Goal: Obtain resource: Obtain resource

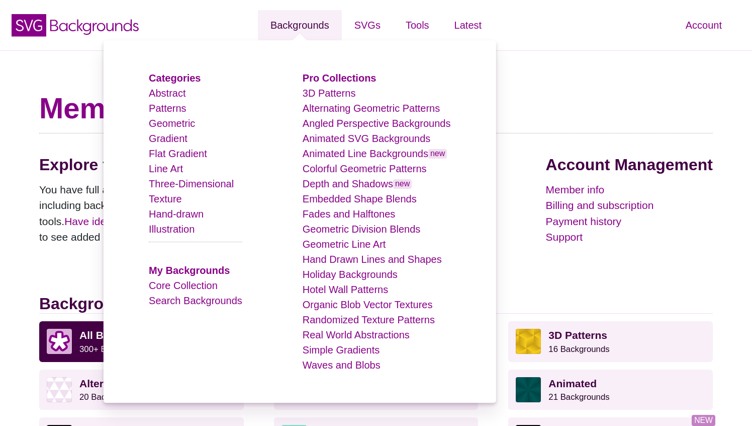
click at [323, 25] on link "Backgrounds" at bounding box center [300, 25] width 84 height 30
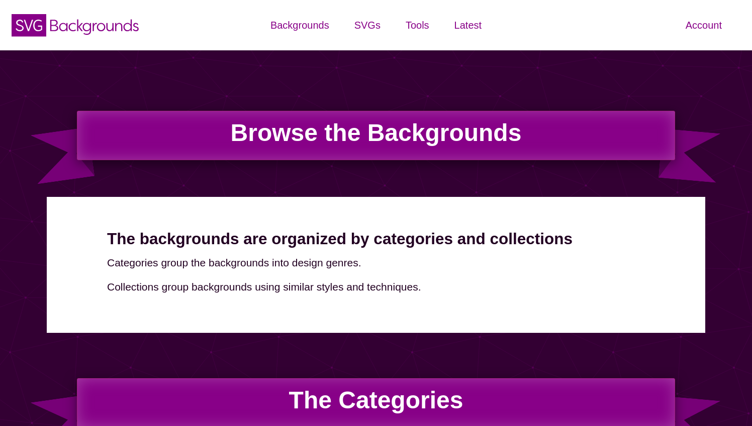
click at [465, 139] on h1 "Browse the Backgrounds" at bounding box center [376, 135] width 599 height 49
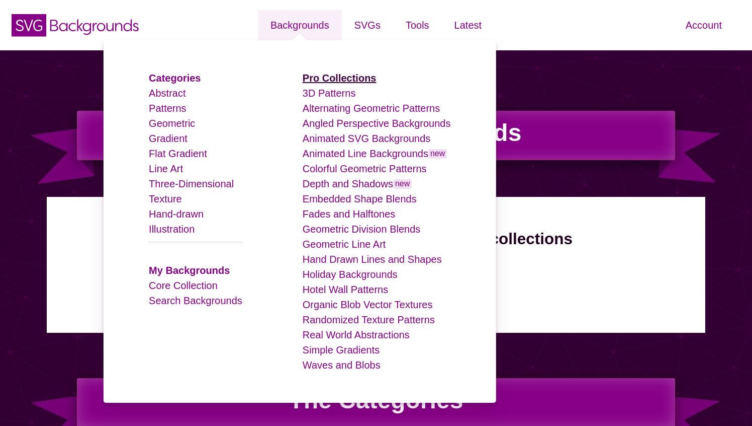
click at [338, 74] on strong "Pro Collections" at bounding box center [340, 77] width 74 height 11
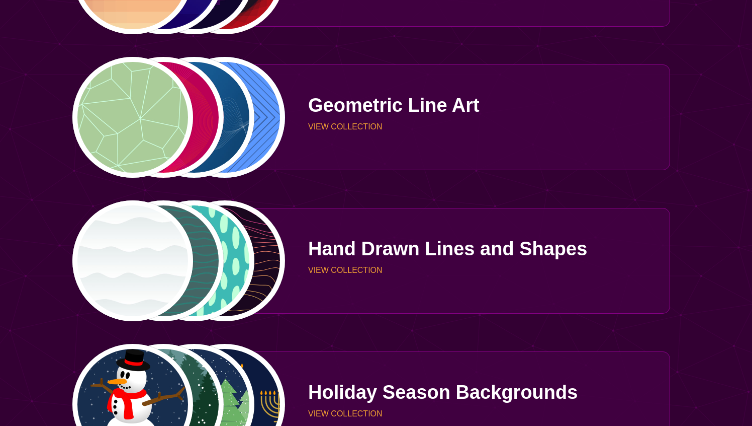
scroll to position [1415, 0]
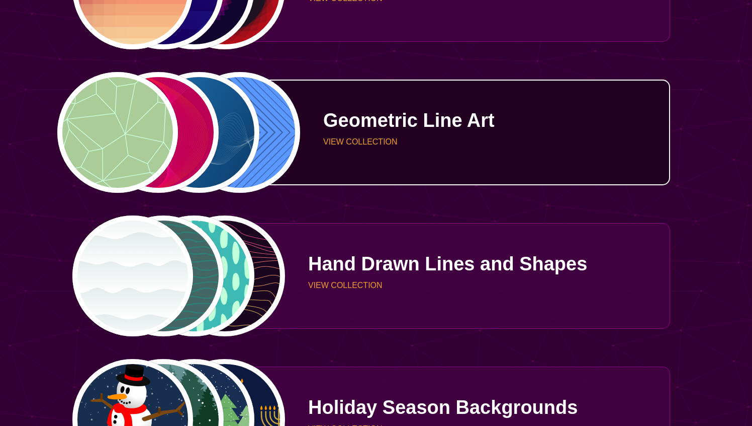
click at [402, 125] on p "Geometric Line Art" at bounding box center [493, 120] width 340 height 19
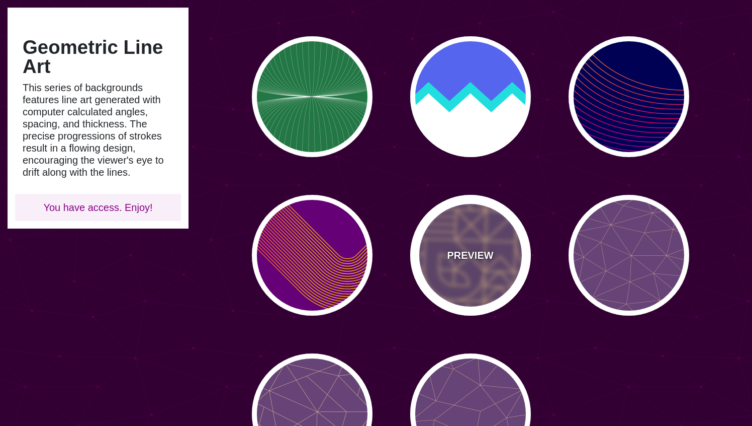
scroll to position [718, 0]
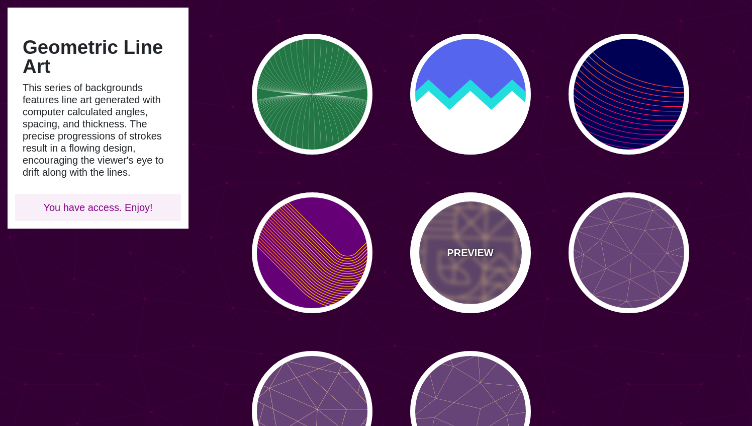
click at [474, 232] on div "PREVIEW" at bounding box center [470, 252] width 121 height 121
type input "#664477"
type input "#FFCC99"
type input "2"
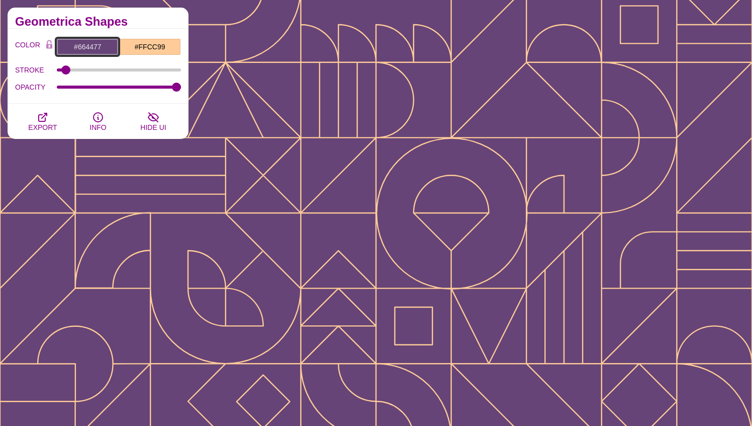
click at [100, 44] on input "#664477" at bounding box center [87, 46] width 62 height 17
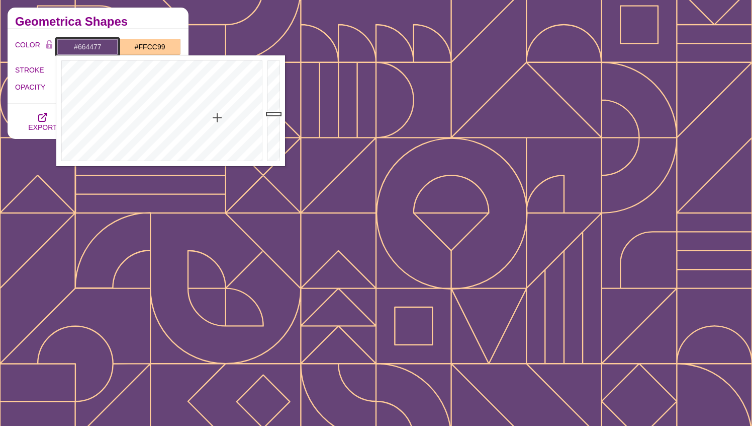
click at [100, 44] on input "#664477" at bounding box center [87, 46] width 62 height 17
paste input "182630"
type input "#182630"
click at [144, 21] on h2 "Geometrica Shapes" at bounding box center [98, 22] width 166 height 8
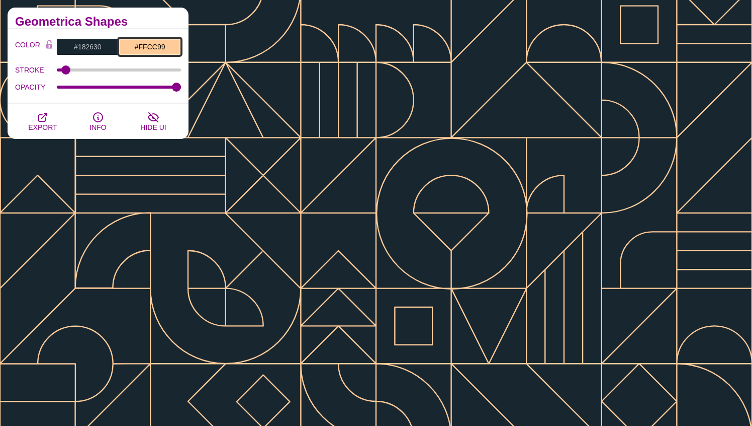
click at [148, 46] on input "#FFCC99" at bounding box center [150, 46] width 62 height 17
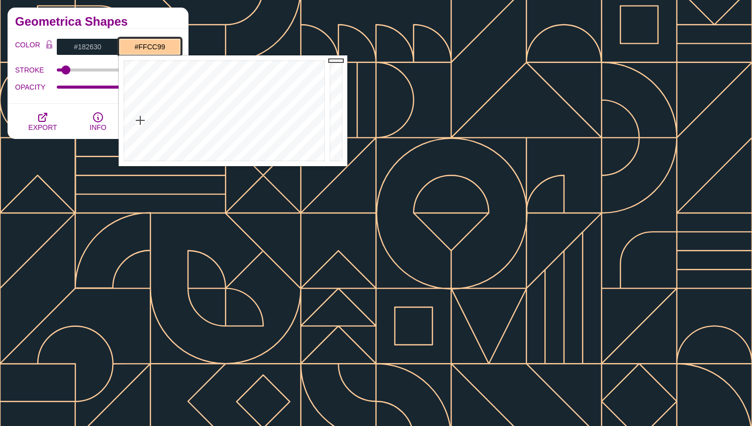
click at [148, 46] on input "#FFCC99" at bounding box center [150, 46] width 62 height 17
paste input "182630"
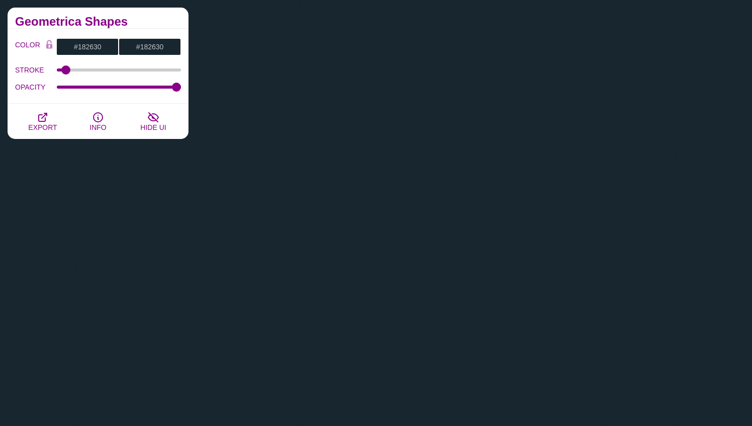
click at [158, 27] on div "Geometrica Shapes" at bounding box center [98, 18] width 181 height 21
click at [156, 47] on input "#182630" at bounding box center [150, 46] width 62 height 17
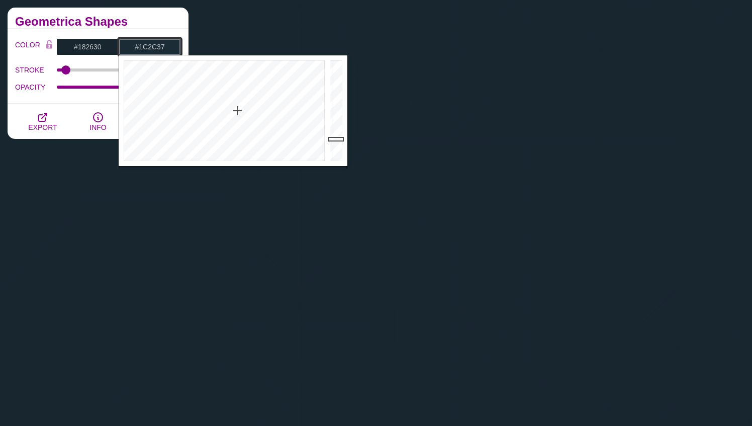
click at [337, 139] on div at bounding box center [337, 110] width 20 height 111
click at [336, 143] on div at bounding box center [337, 110] width 20 height 111
click at [152, 18] on h2 "Geometrica Shapes" at bounding box center [98, 22] width 166 height 8
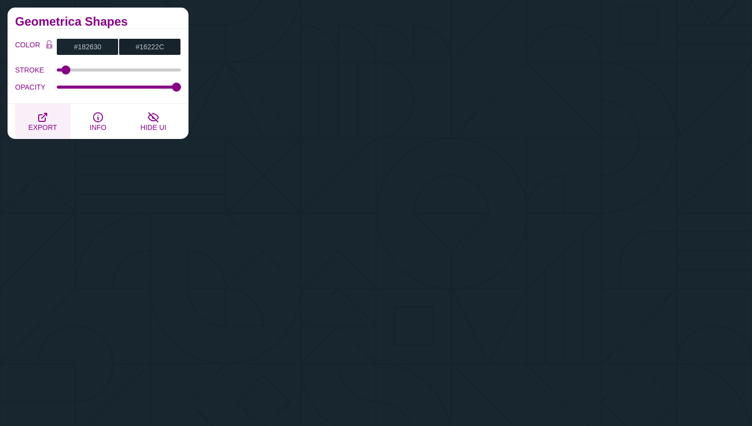
click at [39, 119] on icon "button" at bounding box center [43, 117] width 8 height 8
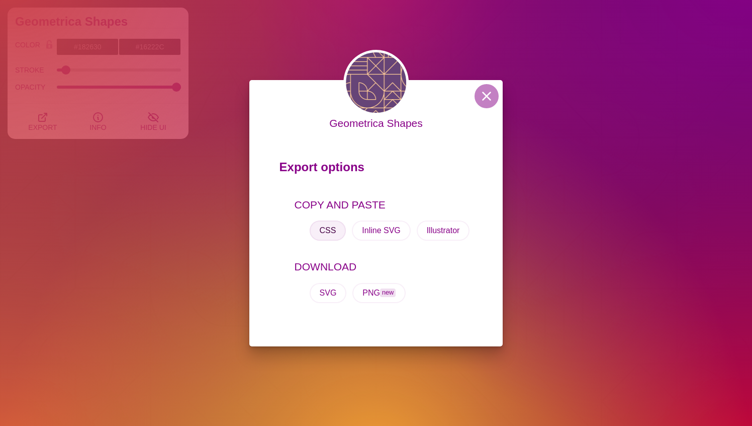
click at [324, 224] on button "CSS" at bounding box center [328, 230] width 37 height 20
click at [166, 20] on div "Geometrica Shapes Export options COPY AND PASTE CSS Inline SVG Illustrator DOWN…" at bounding box center [376, 213] width 752 height 426
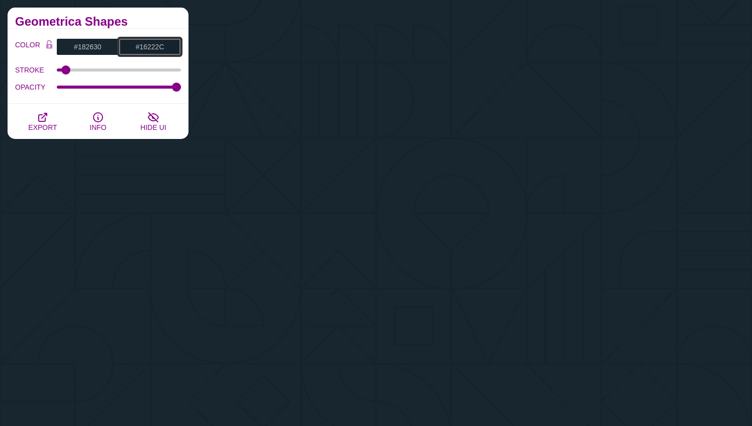
click at [153, 47] on input "#16222C" at bounding box center [150, 46] width 62 height 17
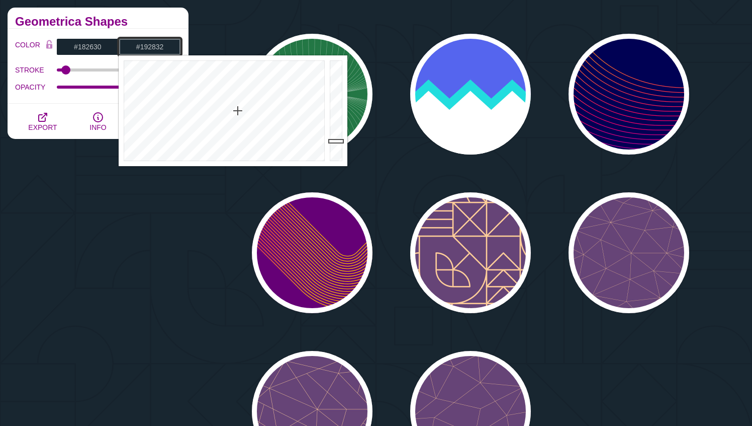
click at [336, 141] on div at bounding box center [337, 110] width 20 height 111
click at [336, 139] on div at bounding box center [337, 110] width 20 height 111
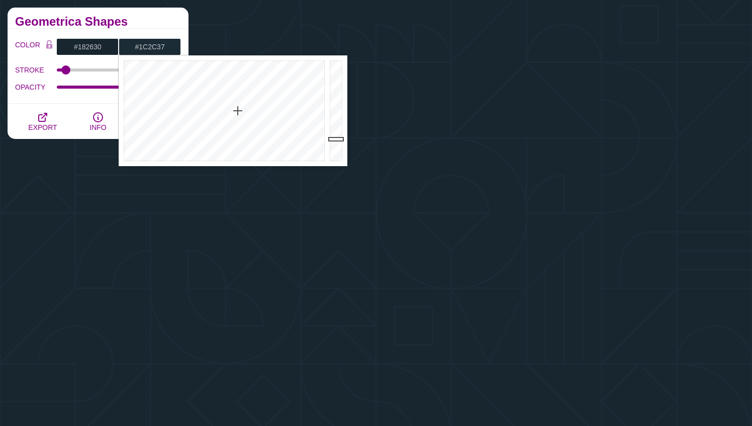
click at [160, 15] on div "Geometrica Shapes" at bounding box center [98, 18] width 181 height 21
click at [161, 46] on input "#1C2C37" at bounding box center [150, 46] width 62 height 17
click at [337, 137] on div at bounding box center [337, 110] width 20 height 111
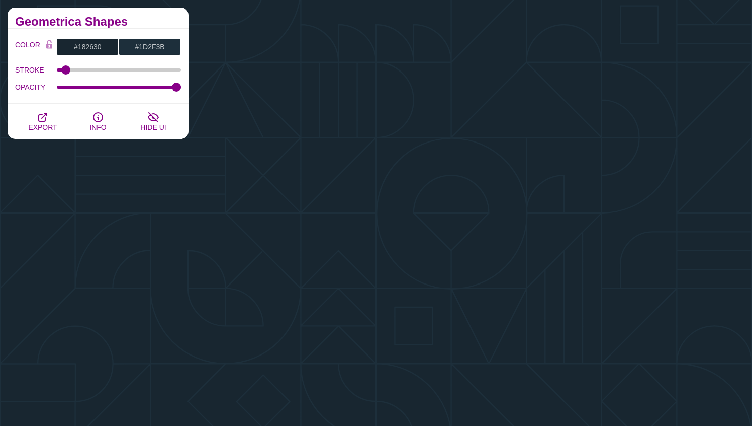
click at [172, 27] on div "Geometrica Shapes" at bounding box center [98, 18] width 181 height 21
click at [46, 116] on icon "button" at bounding box center [43, 117] width 12 height 12
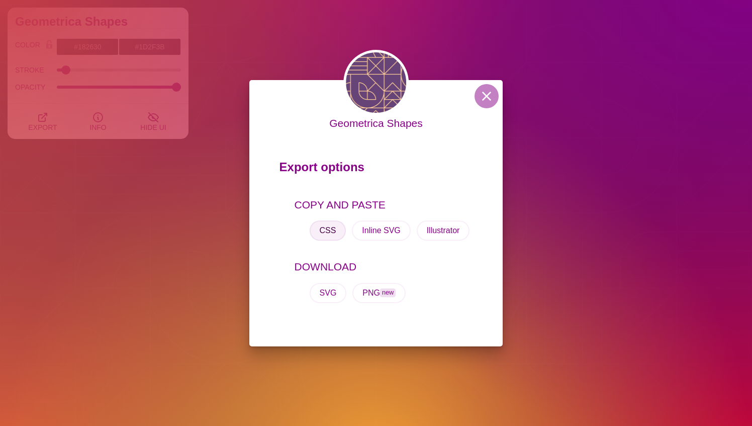
click at [323, 222] on button "CSS" at bounding box center [328, 230] width 37 height 20
click at [169, 81] on div "Geometrica Shapes Export options COPY AND PASTE CSS Inline SVG Illustrator DOWN…" at bounding box center [376, 213] width 752 height 426
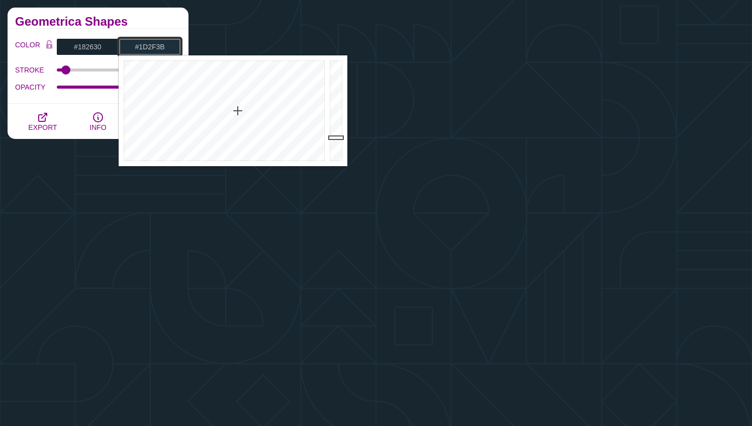
click at [154, 46] on input "#1D2F3B" at bounding box center [150, 46] width 62 height 17
click at [335, 139] on div at bounding box center [337, 110] width 20 height 111
click at [337, 130] on div at bounding box center [337, 110] width 20 height 111
click at [337, 134] on div at bounding box center [337, 110] width 20 height 111
click at [338, 142] on div at bounding box center [337, 110] width 20 height 111
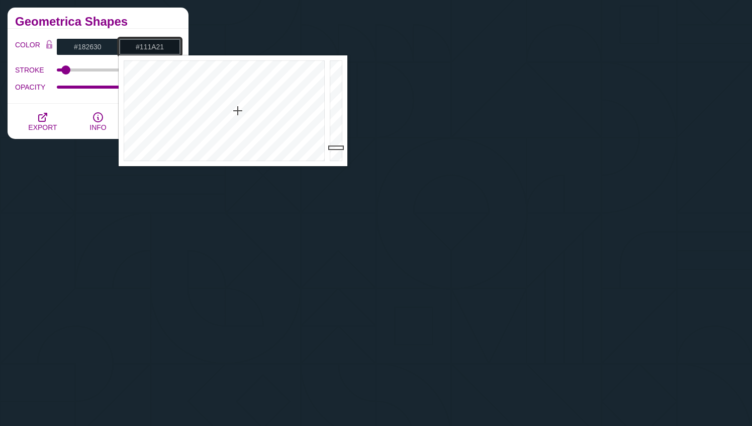
drag, startPoint x: 338, startPoint y: 142, endPoint x: 338, endPoint y: 147, distance: 5.1
click at [338, 147] on div at bounding box center [337, 110] width 20 height 111
click at [338, 145] on div at bounding box center [337, 110] width 20 height 111
type input "#16222C"
click at [339, 143] on div at bounding box center [337, 110] width 20 height 111
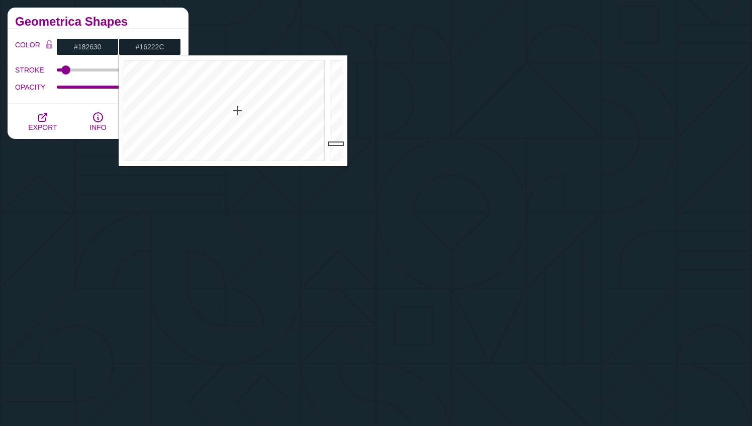
click at [145, 22] on h2 "Geometrica Shapes" at bounding box center [98, 22] width 166 height 8
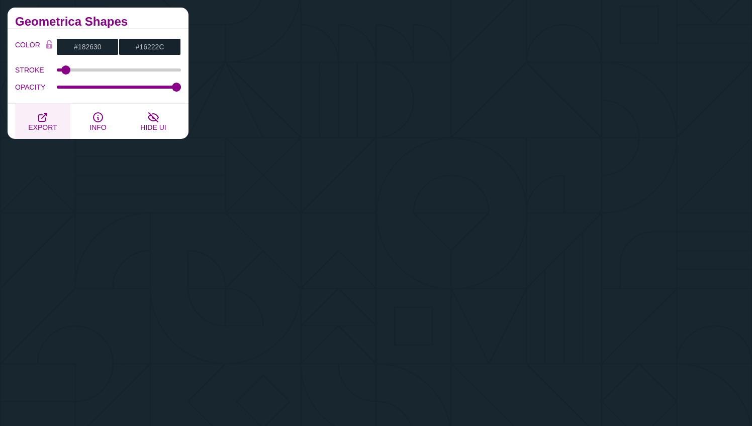
click at [40, 119] on icon "button" at bounding box center [43, 117] width 12 height 12
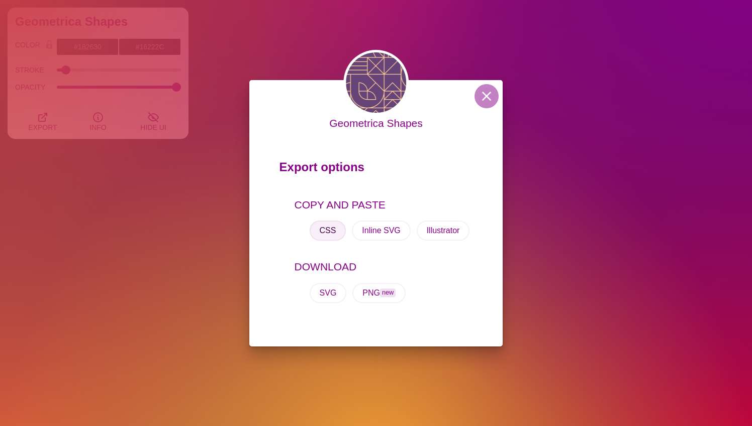
click at [330, 228] on button "CSS" at bounding box center [328, 230] width 37 height 20
